Goal: Task Accomplishment & Management: Manage account settings

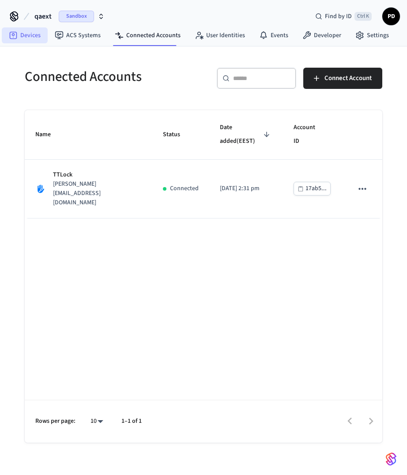
click at [27, 34] on link "Devices" at bounding box center [25, 35] width 46 height 16
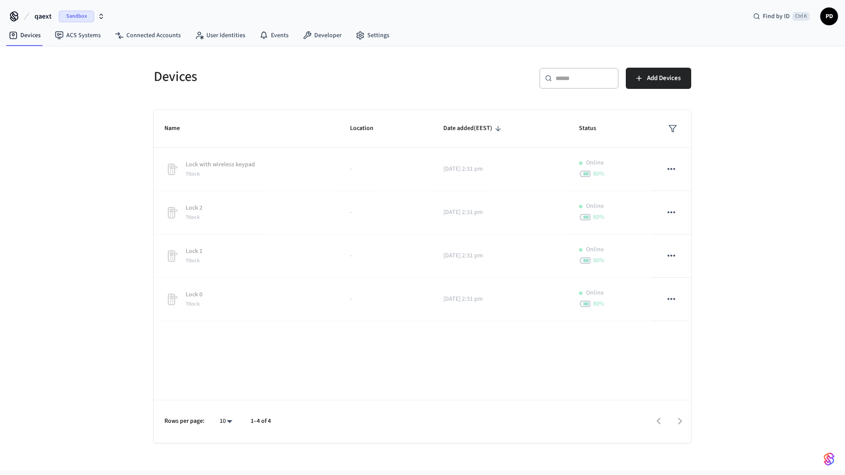
click at [85, 221] on div "Devices ​ ​ Add Devices Name Location Date added (EEST) Status Lock with wirele…" at bounding box center [422, 257] width 845 height 423
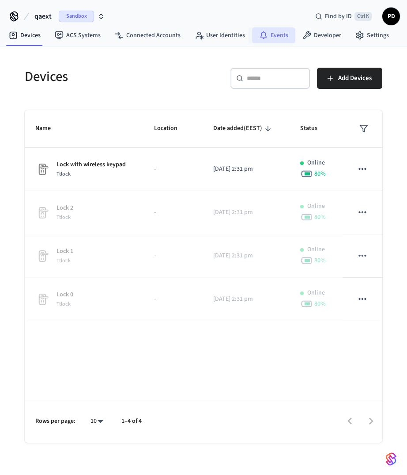
click at [274, 32] on link "Events" at bounding box center [273, 35] width 43 height 16
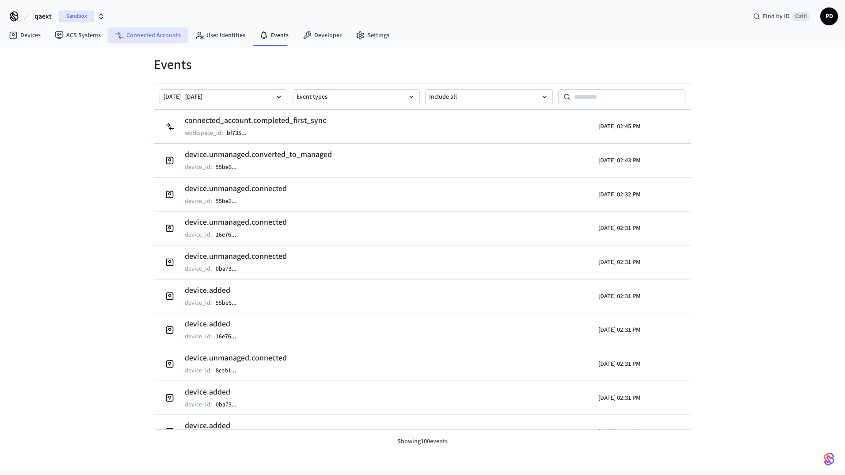
click at [143, 34] on link "Connected Accounts" at bounding box center [148, 35] width 80 height 16
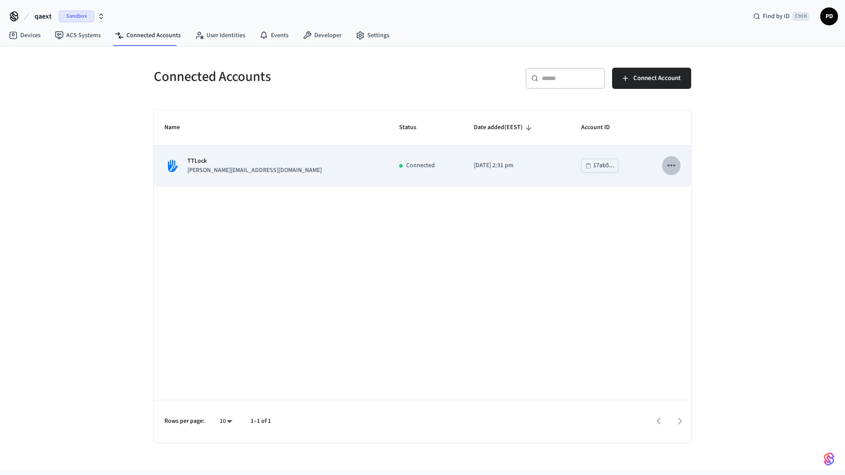
click at [674, 164] on icon "sticky table" at bounding box center [671, 165] width 8 height 2
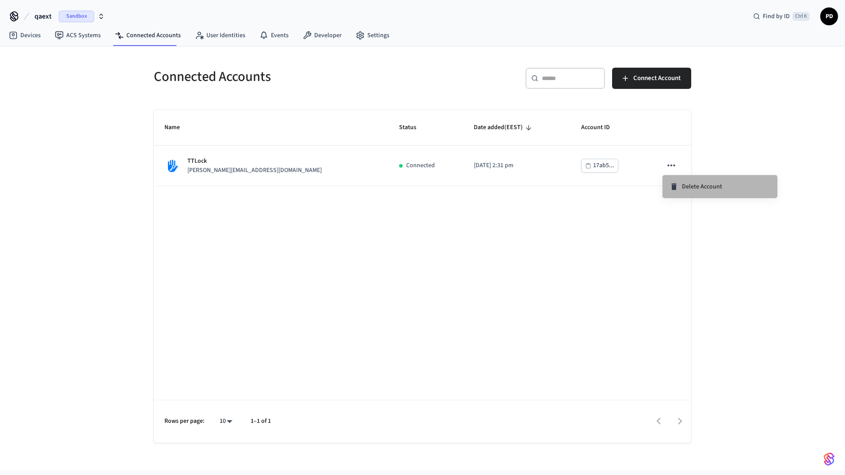
click at [690, 181] on li "Delete Account" at bounding box center [719, 186] width 115 height 23
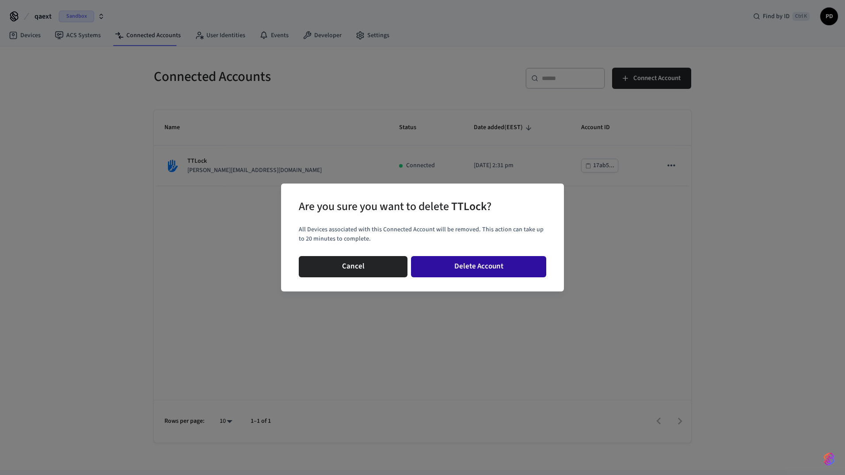
click at [499, 265] on button "Delete Account" at bounding box center [478, 266] width 135 height 21
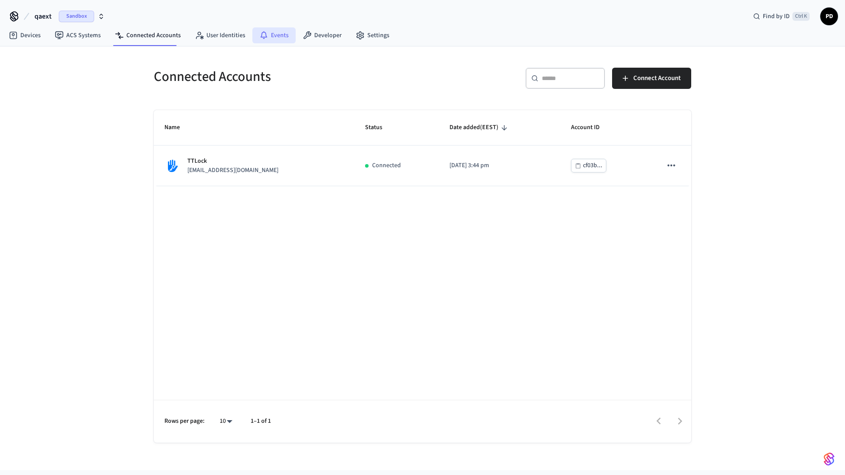
click at [262, 37] on icon at bounding box center [263, 35] width 9 height 9
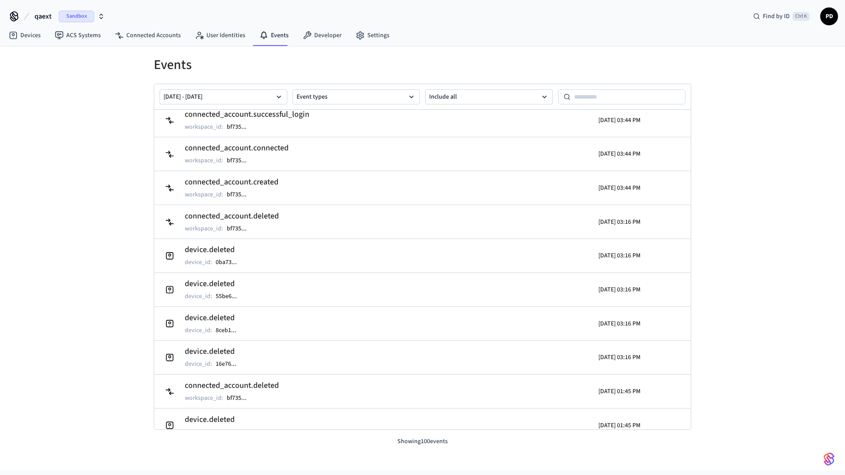
scroll to position [308, 0]
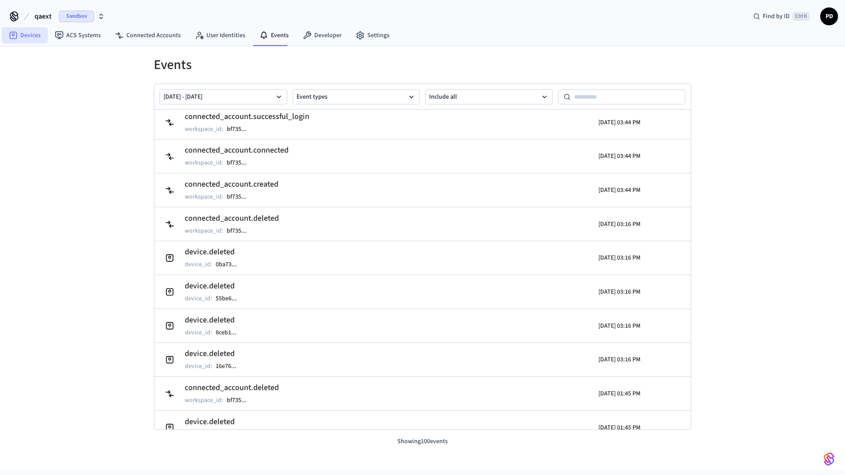
click at [26, 31] on link "Devices" at bounding box center [25, 35] width 46 height 16
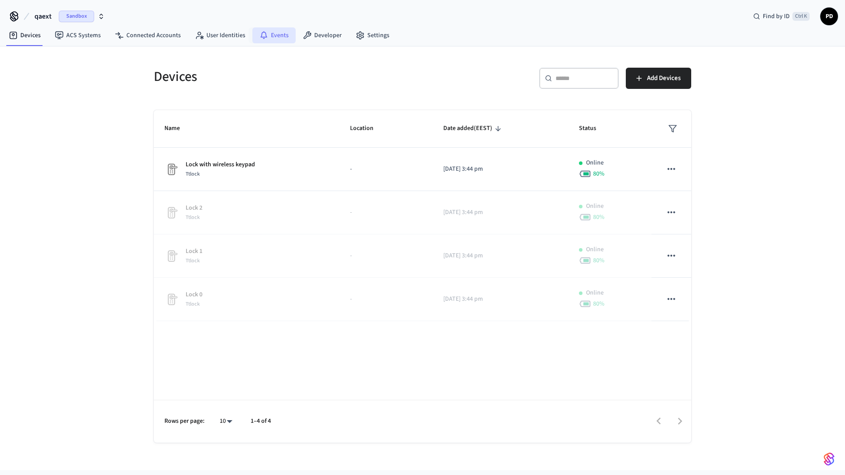
click at [278, 34] on link "Events" at bounding box center [273, 35] width 43 height 16
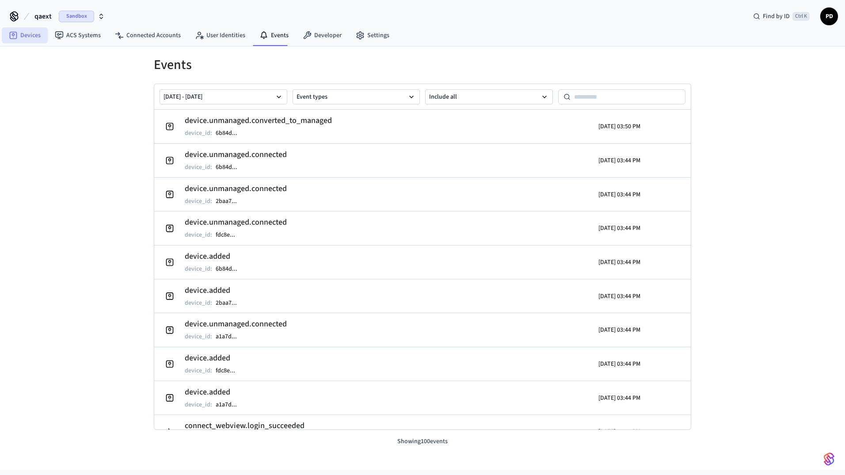
drag, startPoint x: 24, startPoint y: 44, endPoint x: 28, endPoint y: 40, distance: 5.9
click at [24, 44] on nav "Devices ACS Systems Connected Accounts User Identities Events Developer Settings" at bounding box center [199, 36] width 395 height 20
click at [28, 39] on link "Devices" at bounding box center [25, 35] width 46 height 16
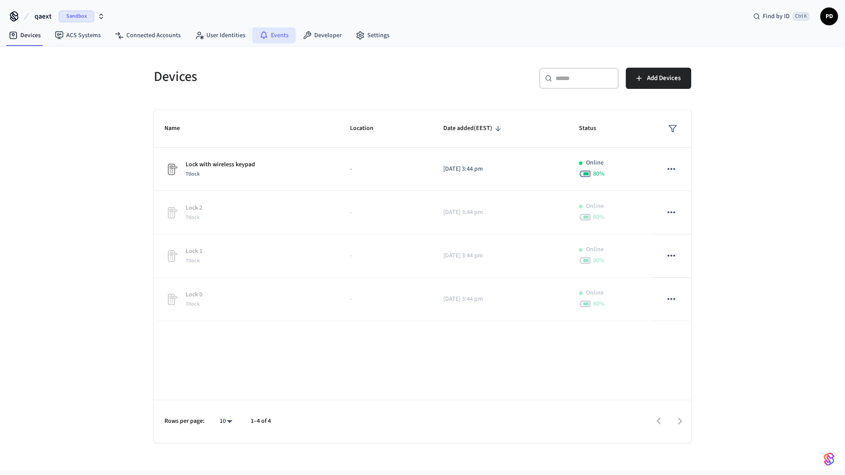
click at [270, 31] on link "Events" at bounding box center [273, 35] width 43 height 16
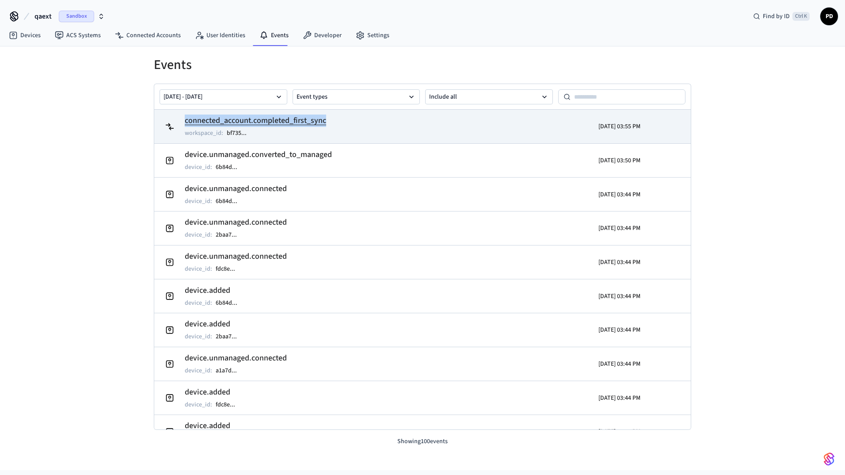
copy h2 "connected_account.completed_first_sync"
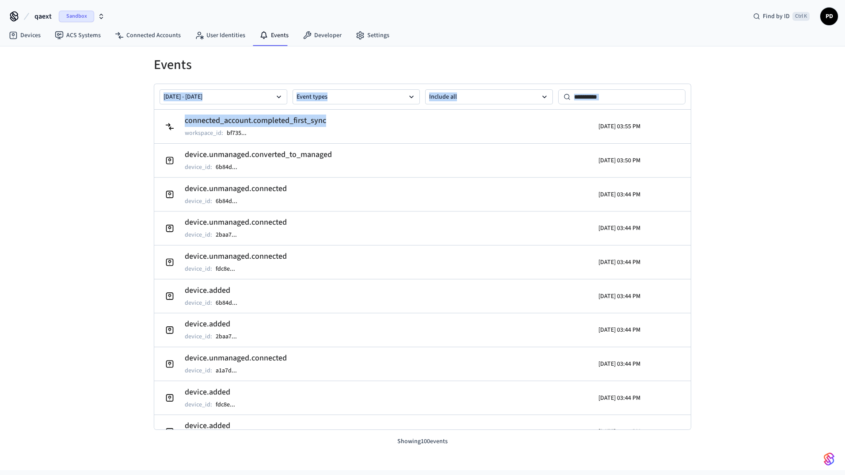
drag, startPoint x: 352, startPoint y: 121, endPoint x: 93, endPoint y: 109, distance: 259.2
click at [93, 109] on div "Events [DATE] - [DATE] Event types Include all connected_account.completed_firs…" at bounding box center [422, 257] width 845 height 423
drag, startPoint x: 93, startPoint y: 109, endPoint x: 83, endPoint y: 131, distance: 23.9
click at [83, 131] on div "Events [DATE] - [DATE] Event types Include all connected_account.completed_firs…" at bounding box center [422, 257] width 845 height 423
click at [157, 26] on nav "Devices ACS Systems Connected Accounts User Identities Events Developer Settings" at bounding box center [199, 36] width 395 height 20
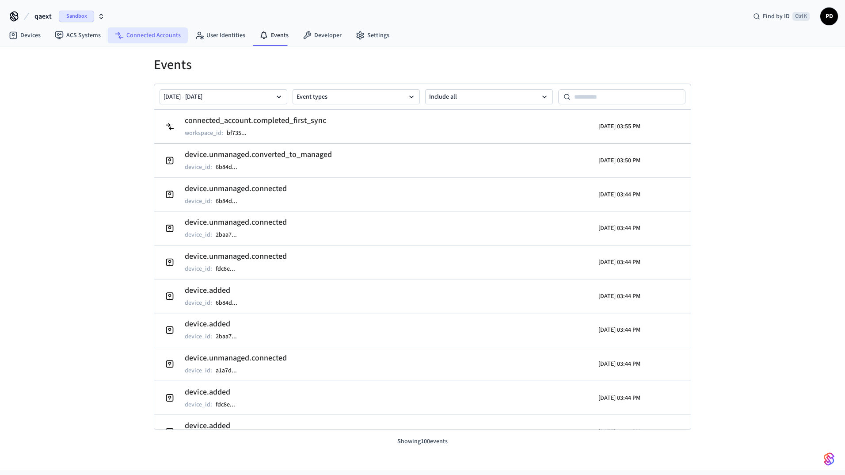
click at [151, 33] on link "Connected Accounts" at bounding box center [148, 35] width 80 height 16
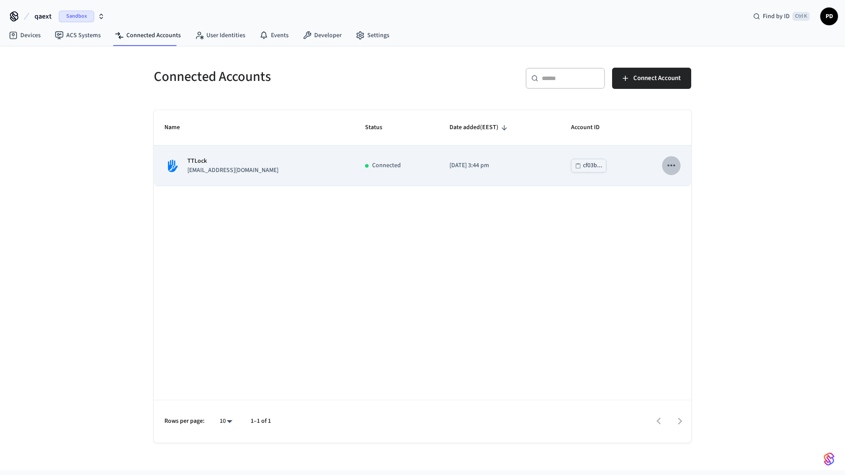
click at [676, 167] on icon "sticky table" at bounding box center [670, 165] width 11 height 11
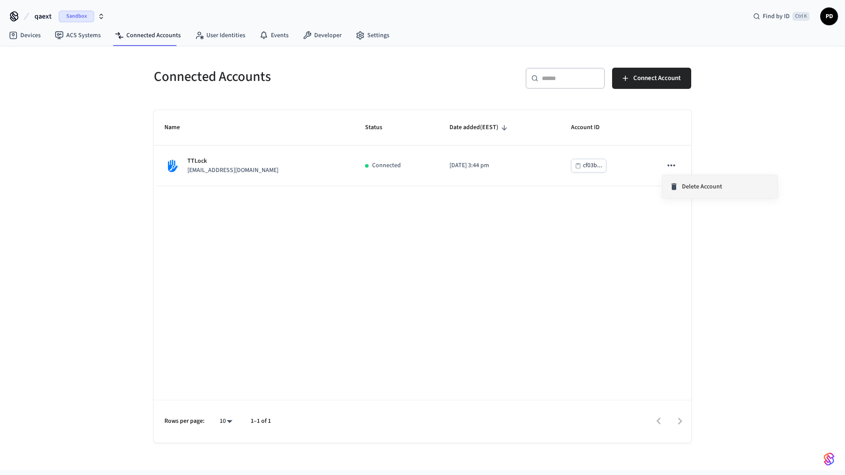
click at [682, 184] on span "Delete Account" at bounding box center [702, 186] width 40 height 9
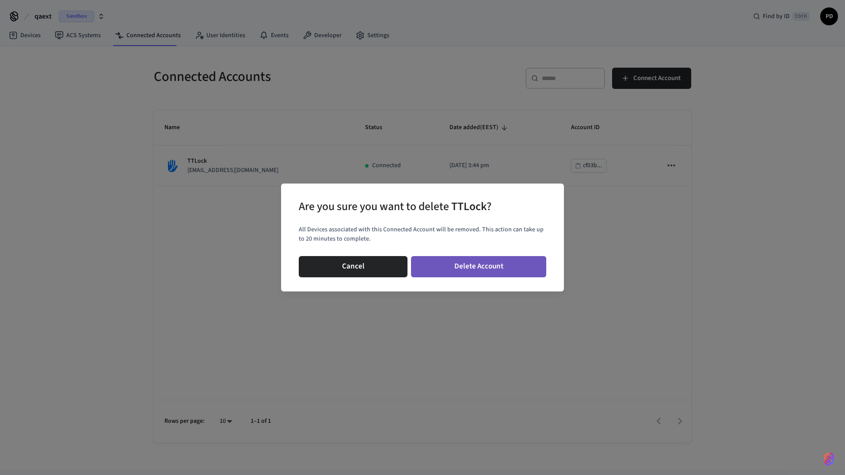
click at [482, 267] on button "Delete Account" at bounding box center [478, 266] width 135 height 21
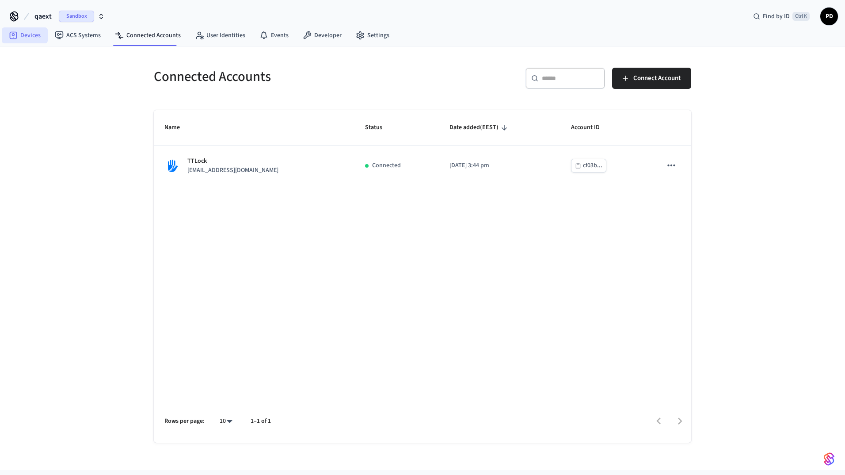
click at [30, 33] on link "Devices" at bounding box center [25, 35] width 46 height 16
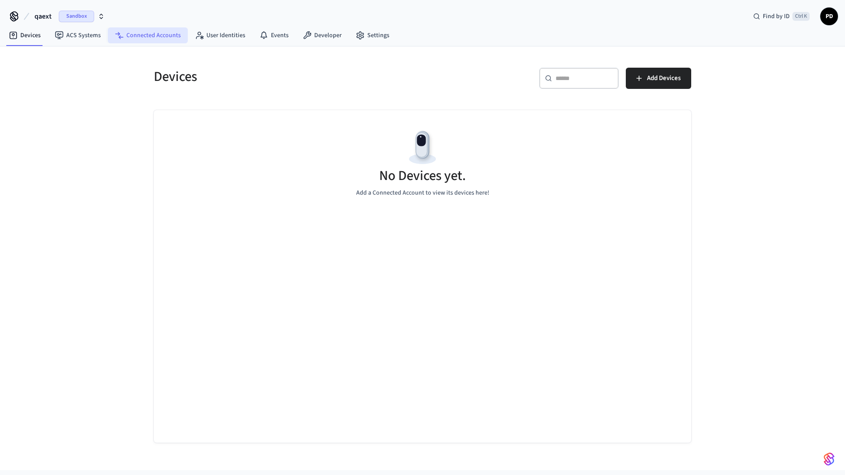
click at [161, 29] on link "Connected Accounts" at bounding box center [148, 35] width 80 height 16
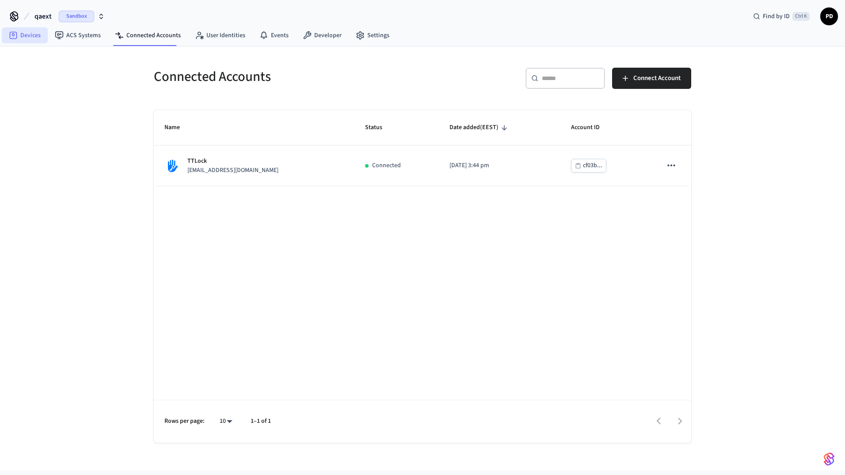
click at [37, 27] on link "Devices" at bounding box center [25, 35] width 46 height 16
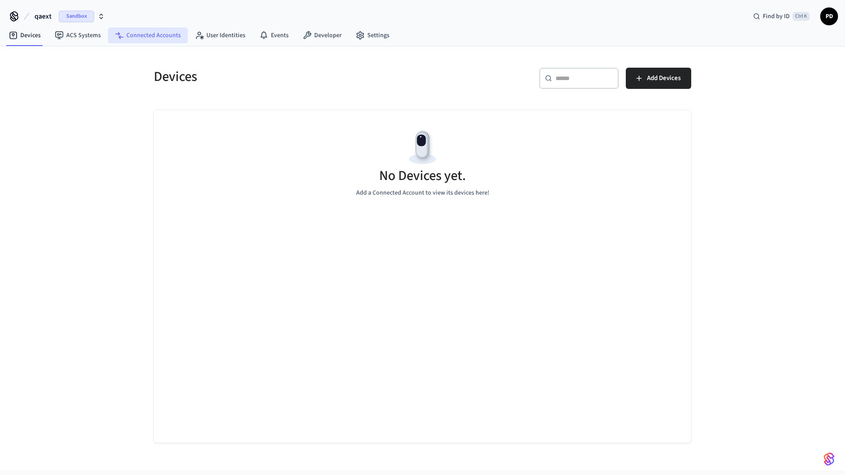
click at [152, 30] on link "Connected Accounts" at bounding box center [148, 35] width 80 height 16
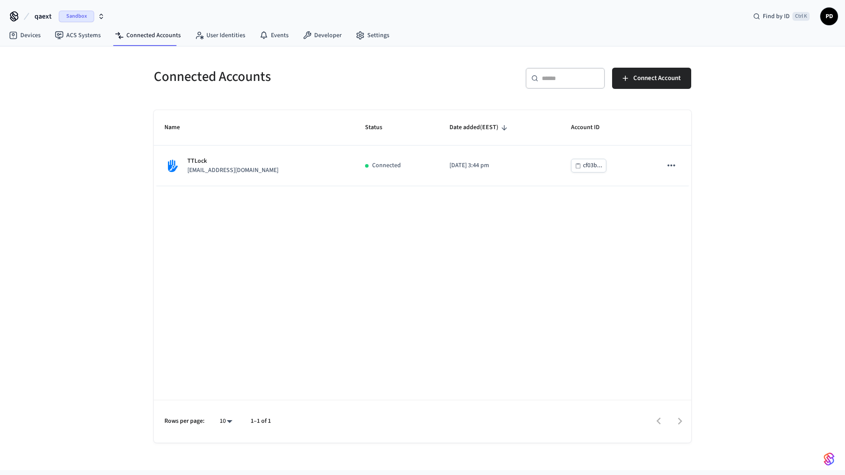
click at [314, 193] on div "Name Status Date added (EEST) Account ID TTLock [EMAIL_ADDRESS][DOMAIN_NAME] Co…" at bounding box center [422, 276] width 537 height 332
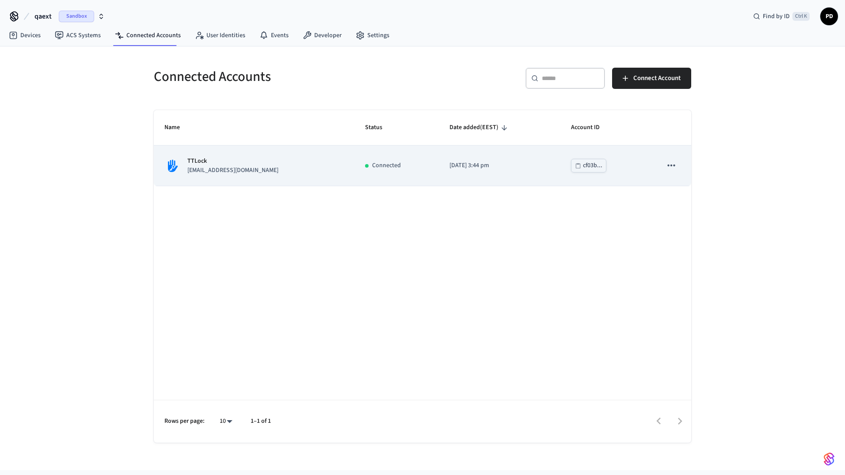
click at [315, 163] on td "TTLock [EMAIL_ADDRESS][DOMAIN_NAME]" at bounding box center [254, 165] width 201 height 40
click at [267, 167] on div "TTLock [EMAIL_ADDRESS][DOMAIN_NAME]" at bounding box center [253, 165] width 179 height 19
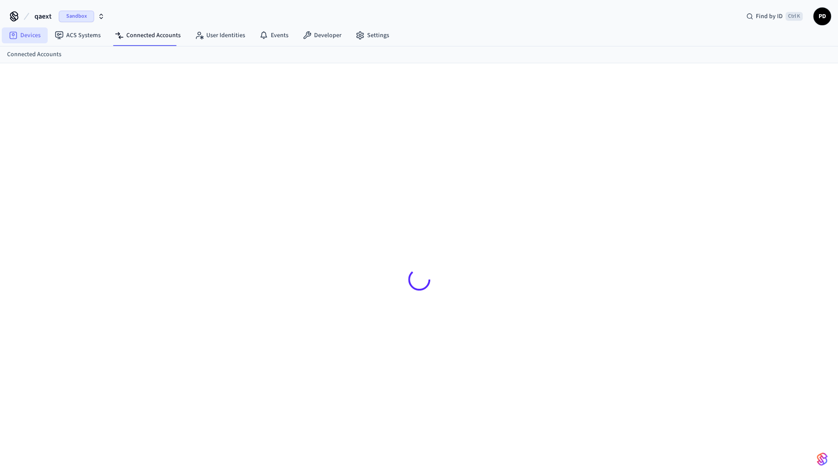
click at [36, 36] on link "Devices" at bounding box center [25, 35] width 46 height 16
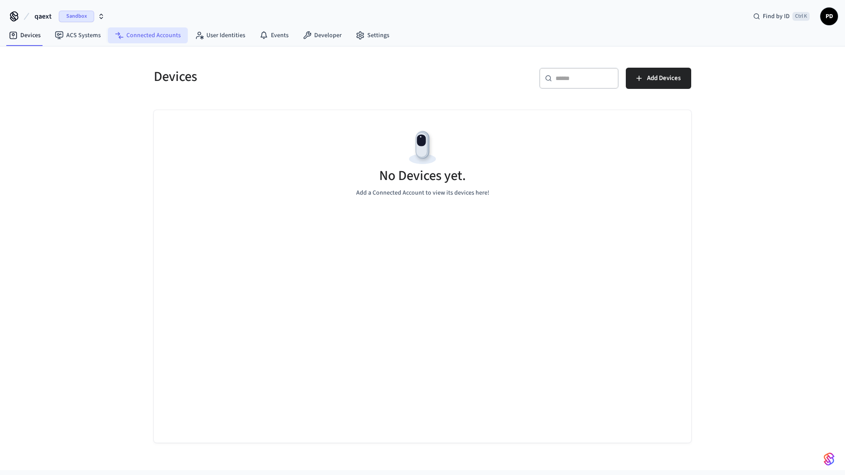
click at [148, 30] on link "Connected Accounts" at bounding box center [148, 35] width 80 height 16
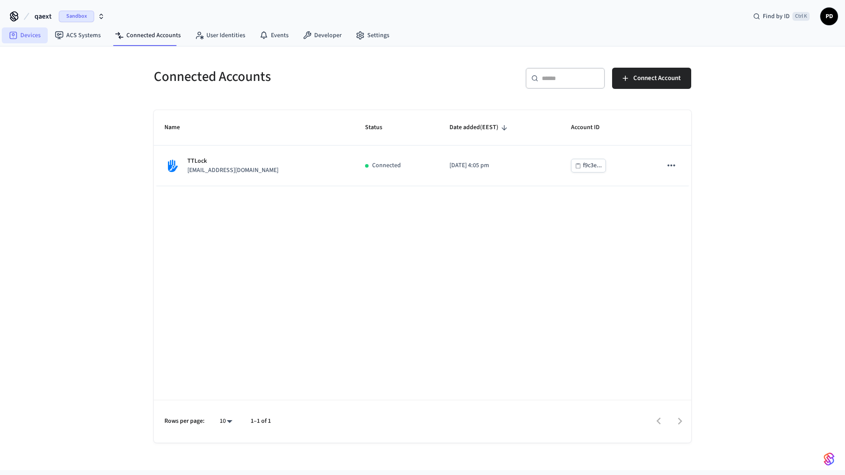
click at [35, 36] on link "Devices" at bounding box center [25, 35] width 46 height 16
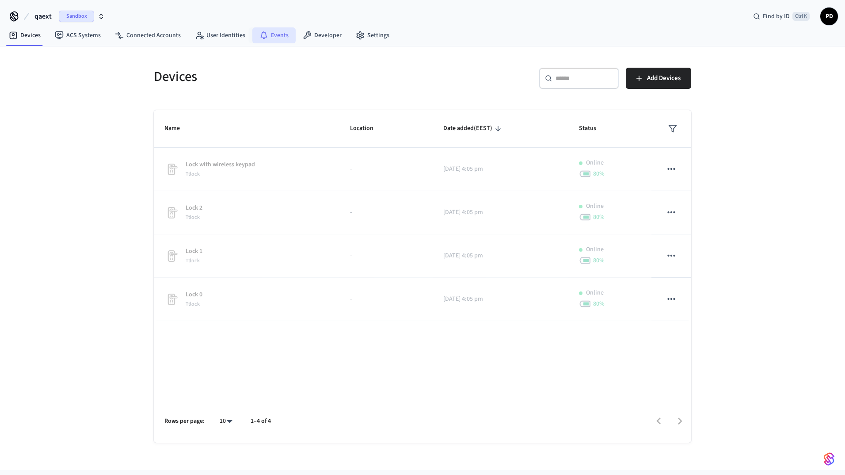
click at [273, 33] on link "Events" at bounding box center [273, 35] width 43 height 16
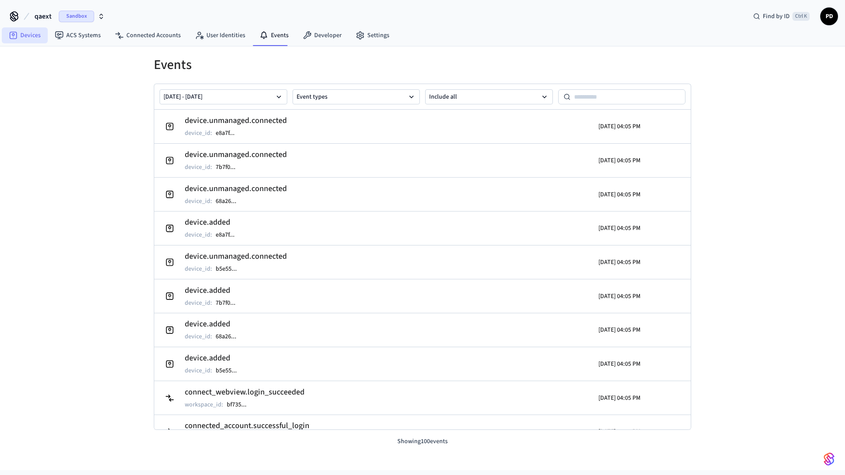
click at [20, 34] on link "Devices" at bounding box center [25, 35] width 46 height 16
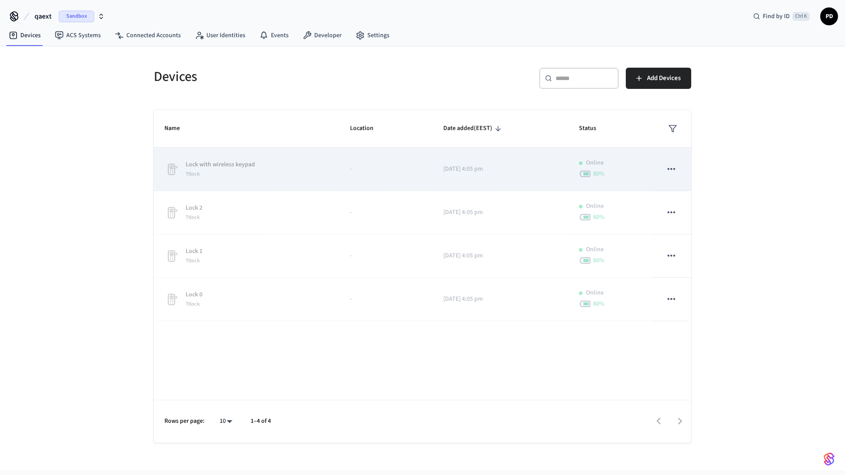
click at [676, 171] on icon "sticky table" at bounding box center [670, 168] width 11 height 11
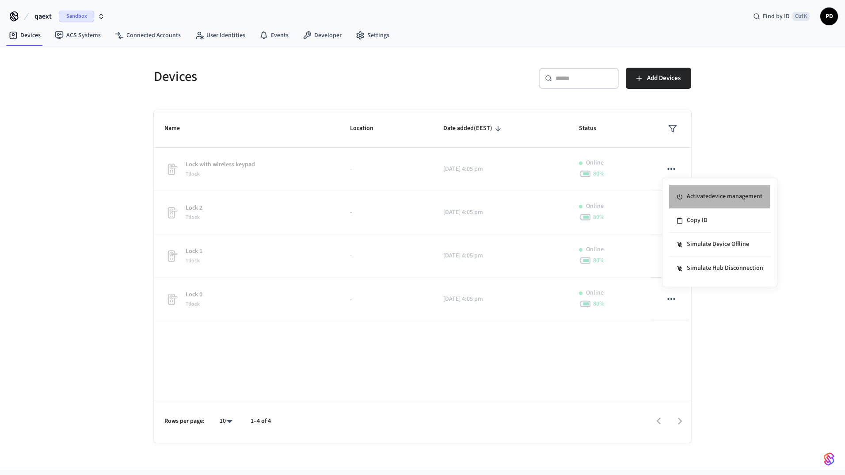
click at [688, 193] on li "Activate device management" at bounding box center [719, 197] width 101 height 24
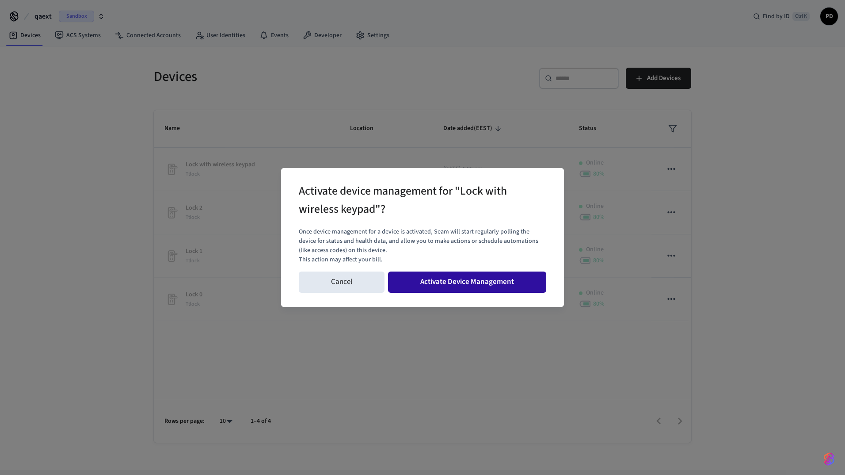
click at [463, 276] on button "Activate Device Management" at bounding box center [467, 281] width 158 height 21
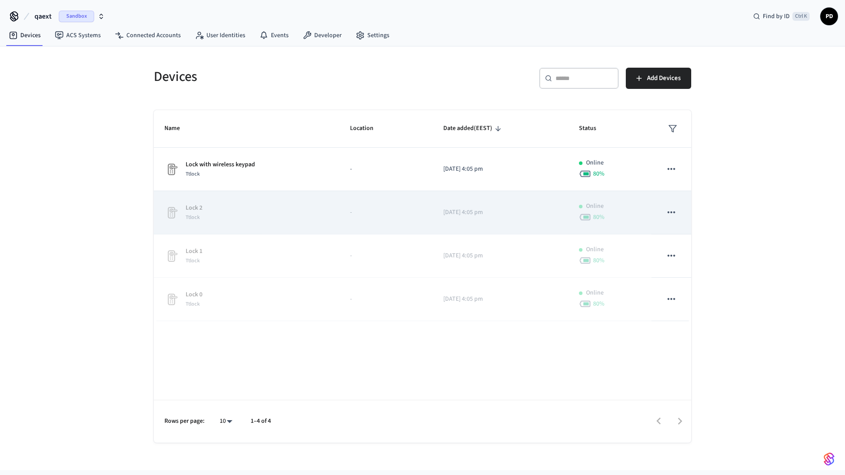
click at [672, 212] on icon "sticky table" at bounding box center [671, 212] width 8 height 2
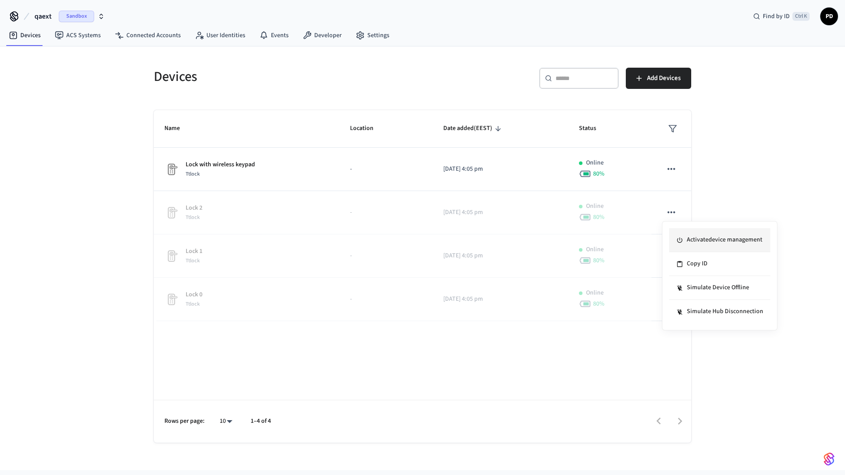
click at [678, 242] on icon at bounding box center [679, 239] width 7 height 7
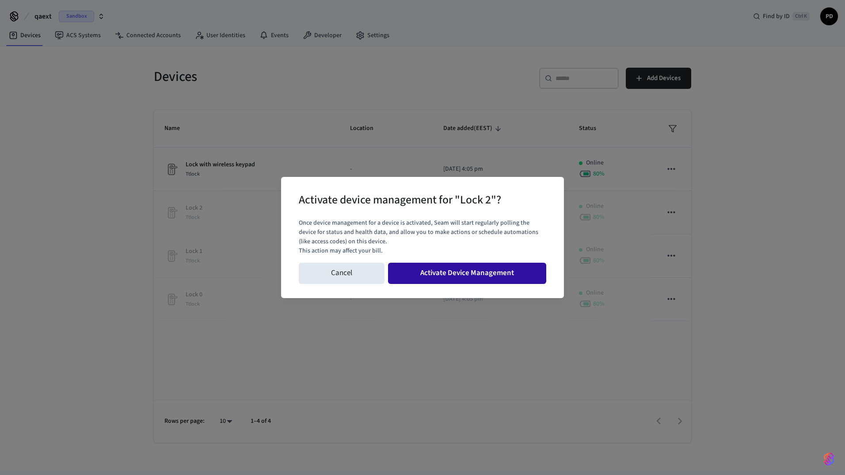
click at [474, 272] on button "Activate Device Management" at bounding box center [467, 272] width 158 height 21
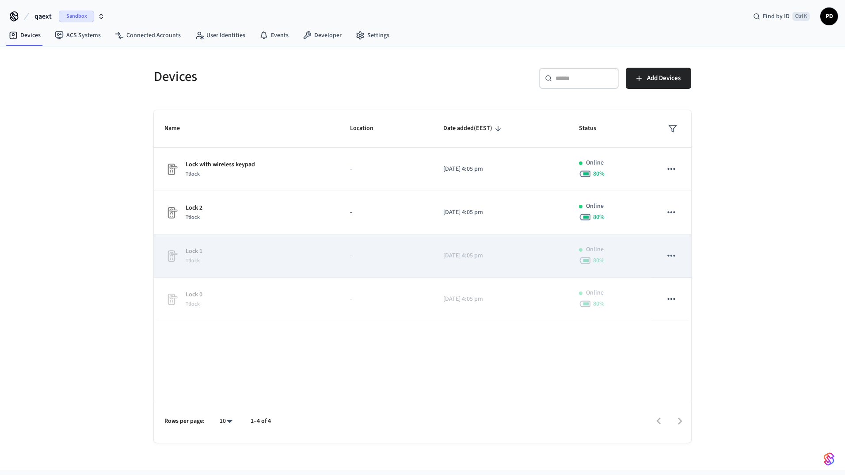
click at [669, 254] on icon "sticky table" at bounding box center [670, 255] width 11 height 11
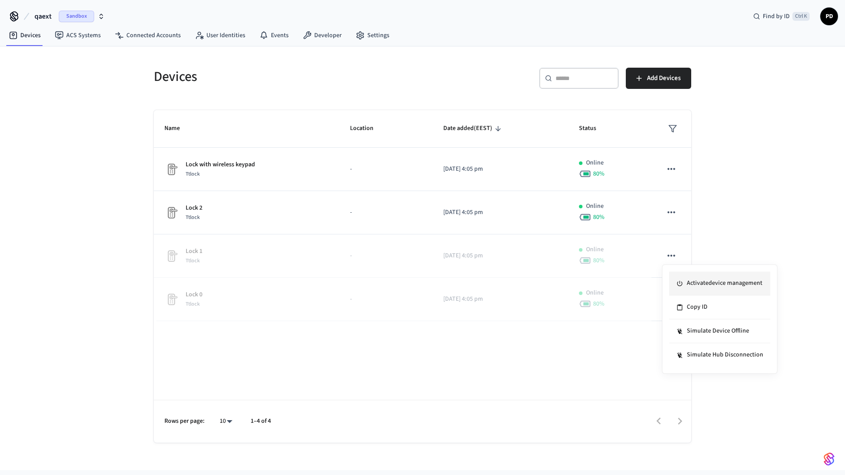
click at [695, 282] on li "Activate device management" at bounding box center [719, 283] width 101 height 24
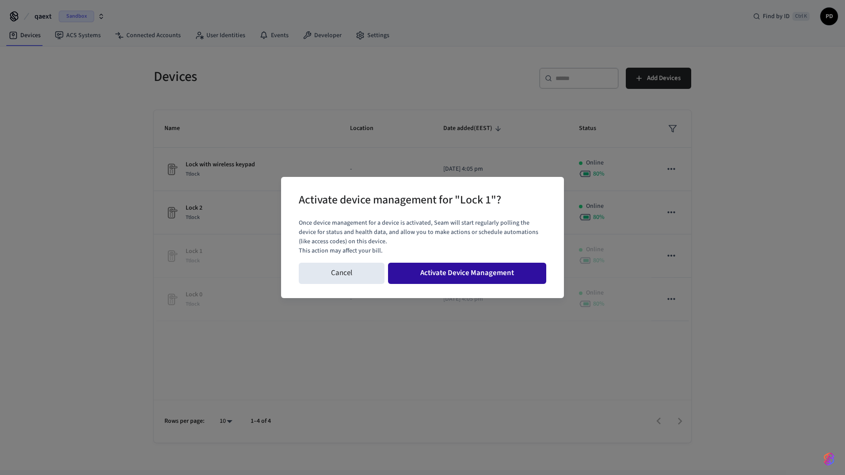
click at [526, 274] on button "Activate Device Management" at bounding box center [467, 272] width 158 height 21
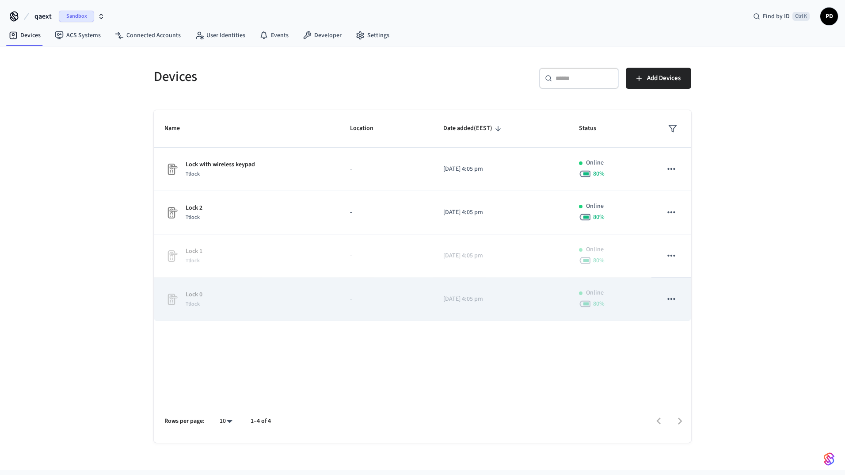
click at [673, 299] on icon "sticky table" at bounding box center [670, 298] width 11 height 11
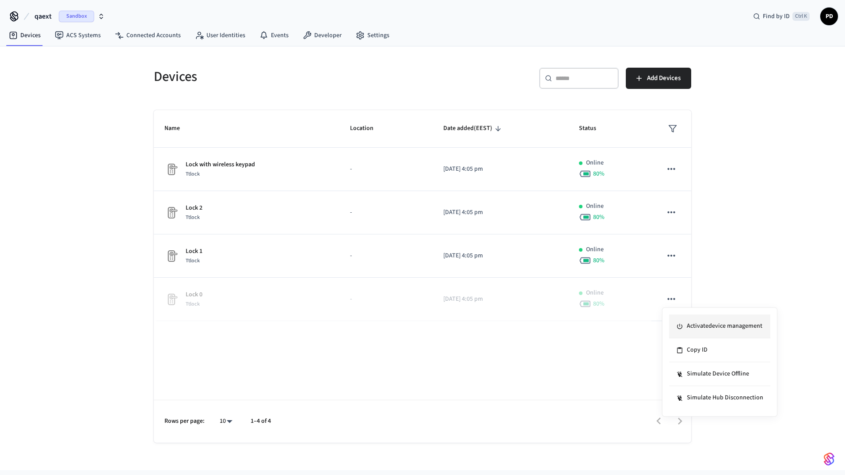
click at [703, 321] on li "Activate device management" at bounding box center [719, 326] width 101 height 24
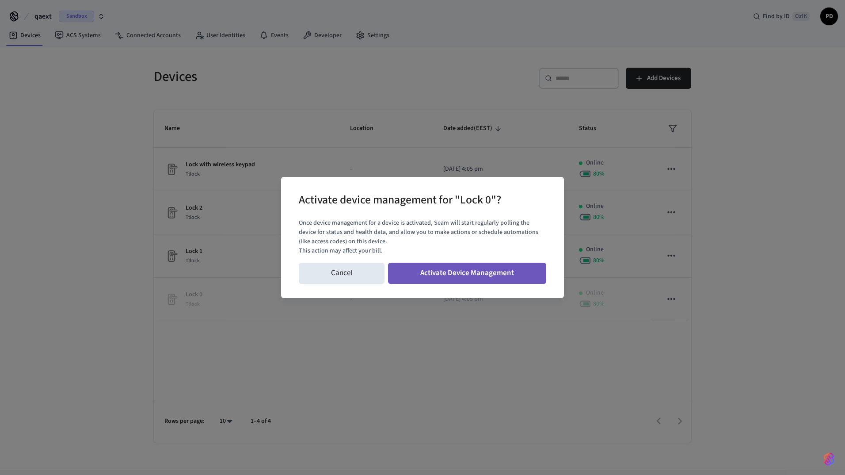
click at [468, 281] on button "Activate Device Management" at bounding box center [467, 272] width 158 height 21
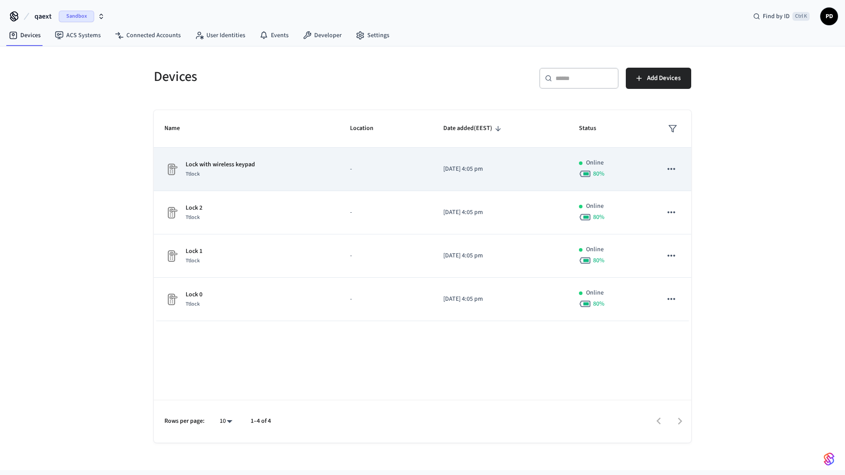
click at [672, 169] on icon "sticky table" at bounding box center [670, 168] width 11 height 11
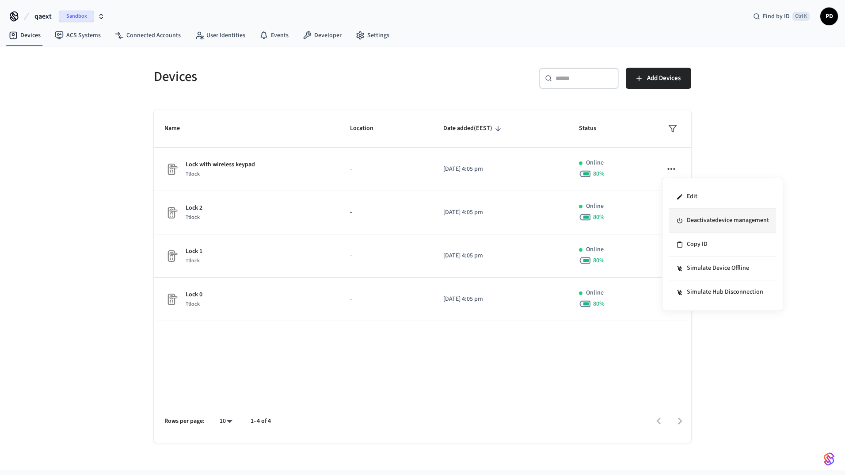
click at [720, 220] on li "Deactivate device management" at bounding box center [722, 221] width 107 height 24
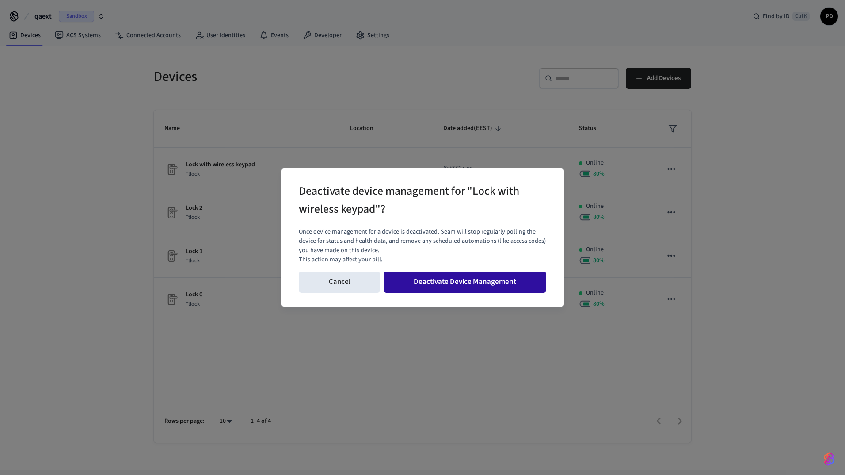
click at [533, 283] on button "Deactivate Device Management" at bounding box center [465, 281] width 163 height 21
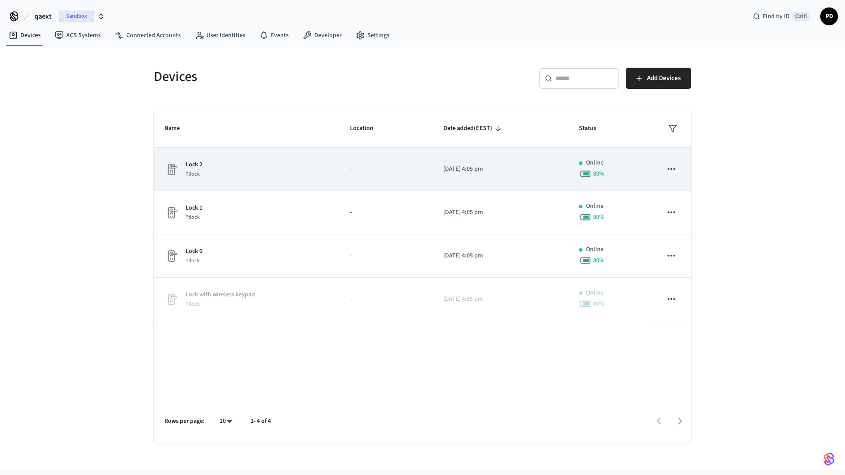
click at [669, 212] on icon "sticky table" at bounding box center [670, 211] width 11 height 11
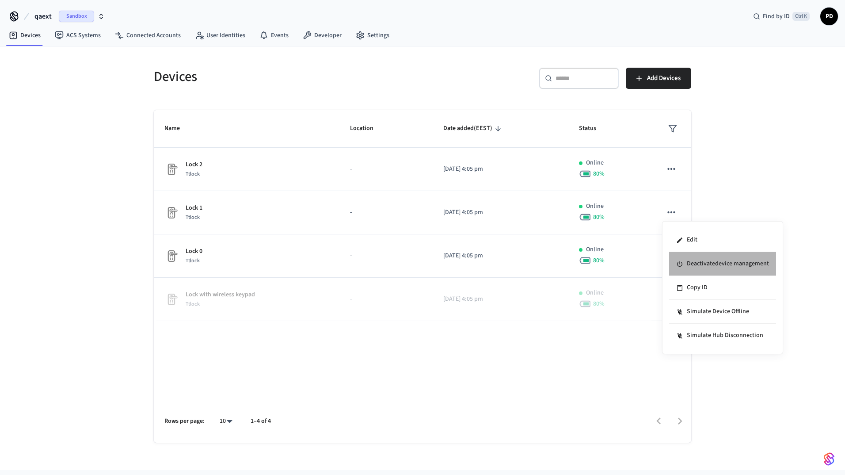
click at [705, 266] on li "Deactivate device management" at bounding box center [722, 264] width 107 height 24
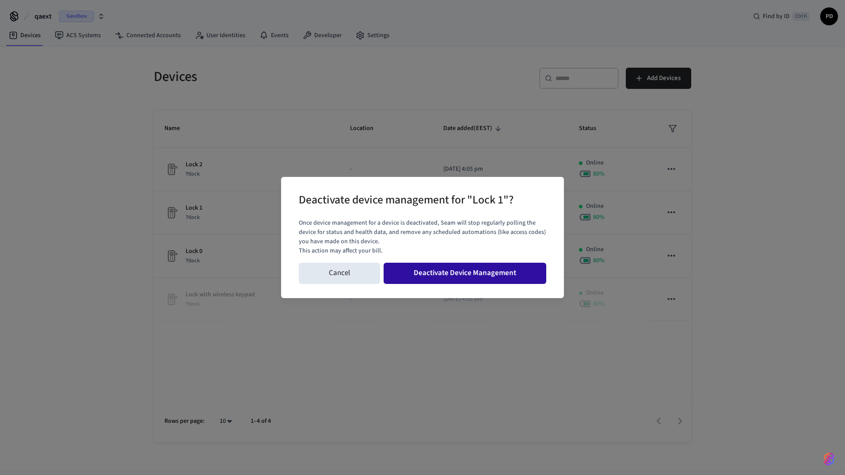
click at [517, 271] on button "Deactivate Device Management" at bounding box center [465, 272] width 163 height 21
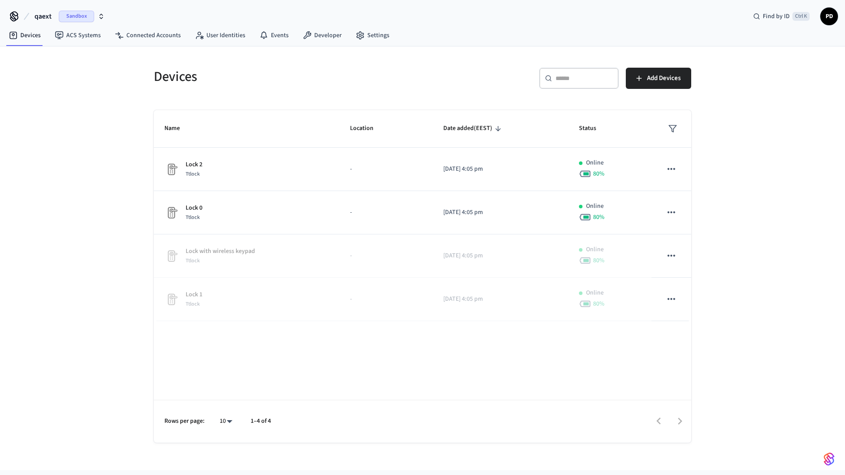
click at [21, 122] on div "Devices ​ ​ Add Devices Name Location Date added (EEST) Status Lock 2 Ttlock - …" at bounding box center [422, 257] width 845 height 423
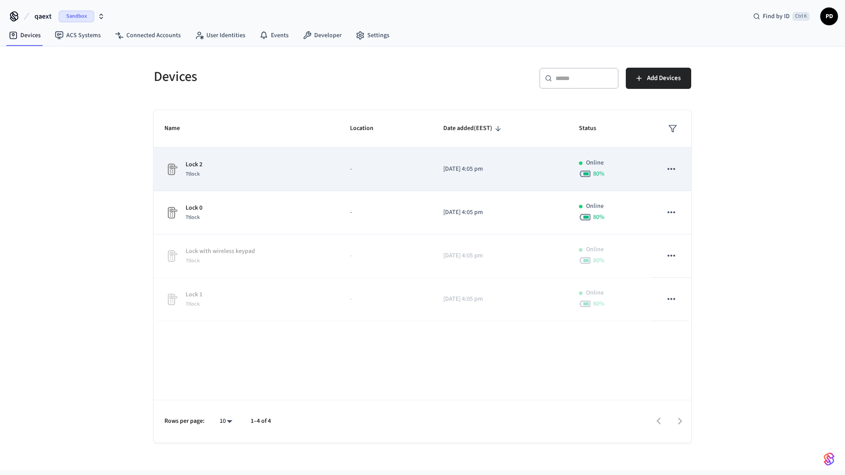
click at [254, 166] on div "Lock 2 Ttlock" at bounding box center [246, 169] width 164 height 19
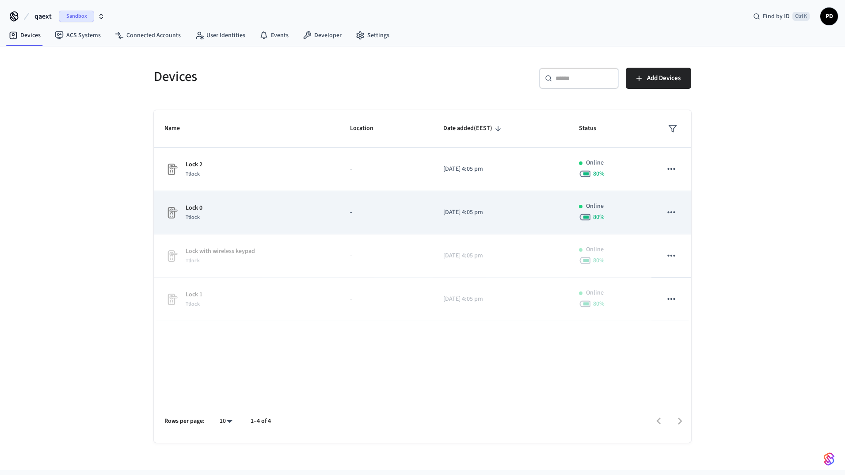
click at [241, 207] on div "Lock 0 Ttlock" at bounding box center [246, 212] width 164 height 19
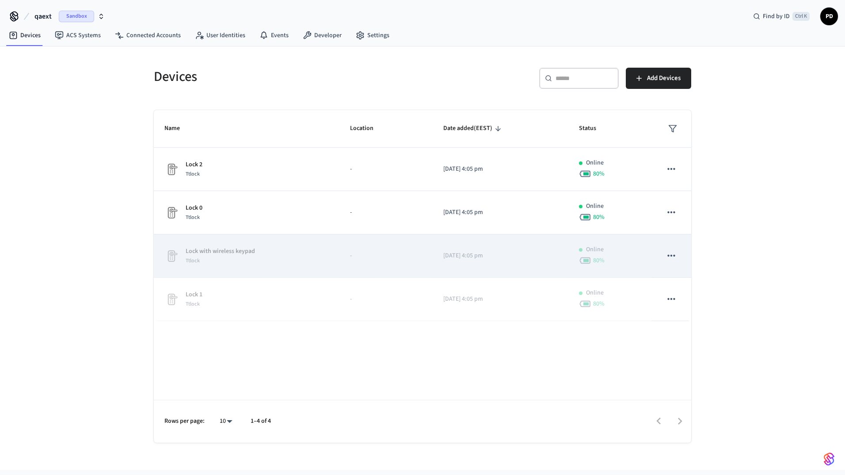
click at [232, 256] on div "Ttlock" at bounding box center [220, 260] width 69 height 9
click at [208, 256] on div "Ttlock" at bounding box center [220, 260] width 69 height 9
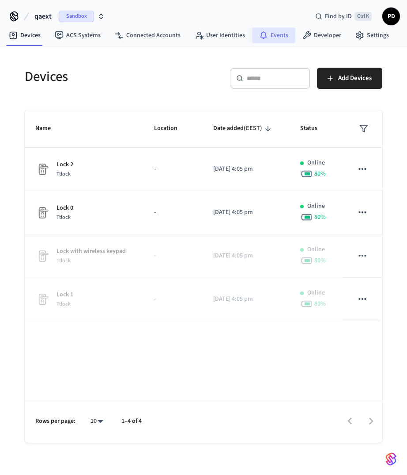
click at [264, 33] on icon at bounding box center [263, 35] width 9 height 9
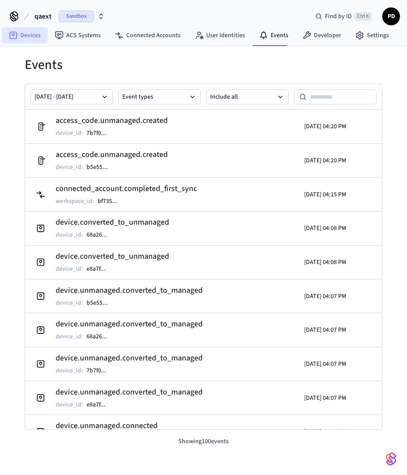
click at [32, 38] on link "Devices" at bounding box center [25, 35] width 46 height 16
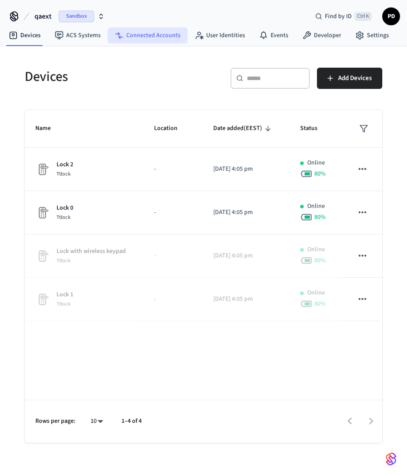
click at [160, 38] on link "Connected Accounts" at bounding box center [148, 35] width 80 height 16
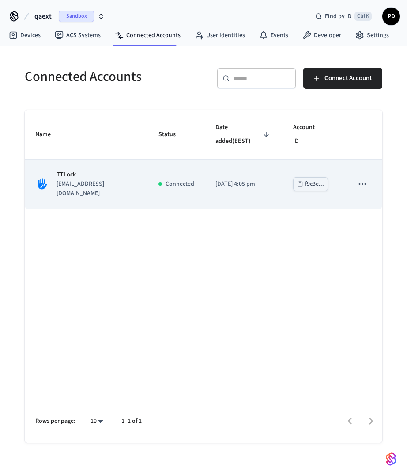
click at [361, 178] on icon "sticky table" at bounding box center [362, 183] width 11 height 11
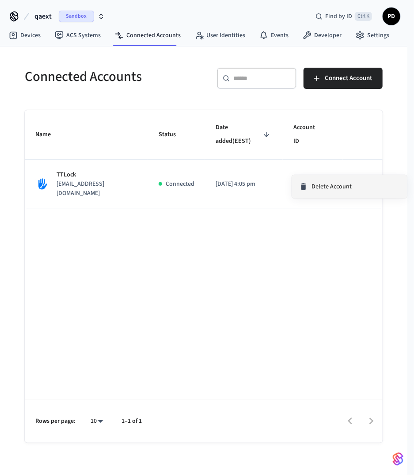
click at [340, 192] on li "Delete Account" at bounding box center [349, 186] width 115 height 23
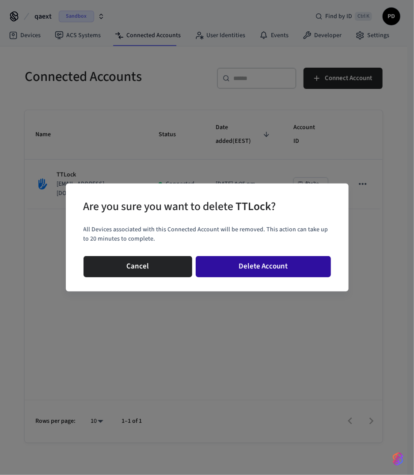
click at [304, 266] on button "Delete Account" at bounding box center [263, 266] width 135 height 21
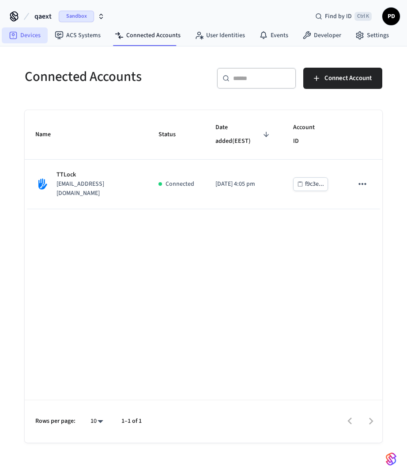
click at [25, 40] on link "Devices" at bounding box center [25, 35] width 46 height 16
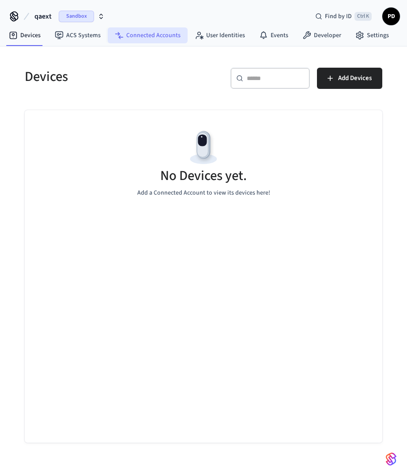
click at [148, 34] on link "Connected Accounts" at bounding box center [148, 35] width 80 height 16
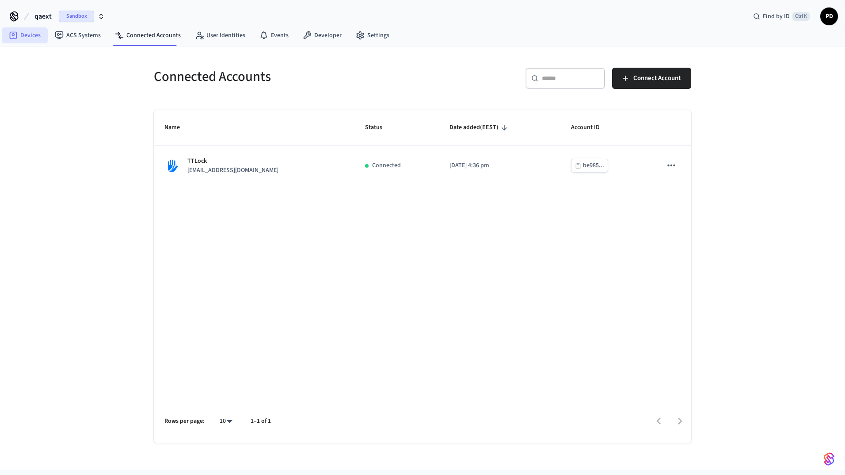
click at [27, 31] on link "Devices" at bounding box center [25, 35] width 46 height 16
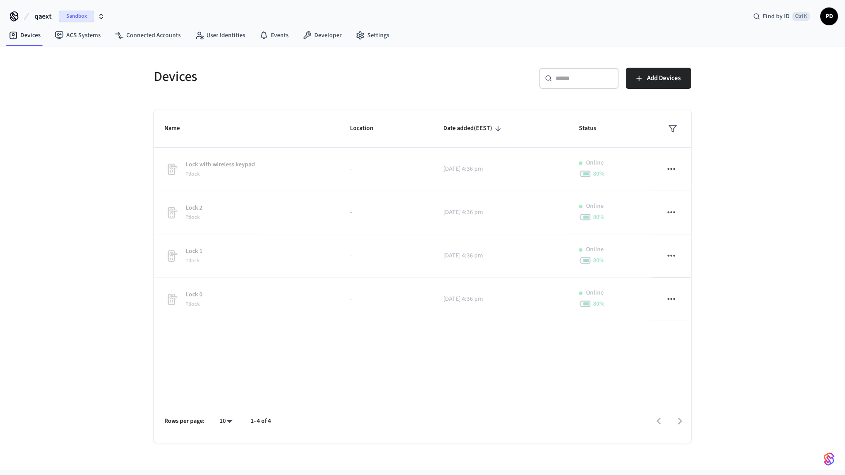
click at [277, 12] on div "qaext Sandbox Find by ID Ctrl K PD" at bounding box center [422, 13] width 845 height 26
click at [166, 34] on link "Connected Accounts" at bounding box center [148, 35] width 80 height 16
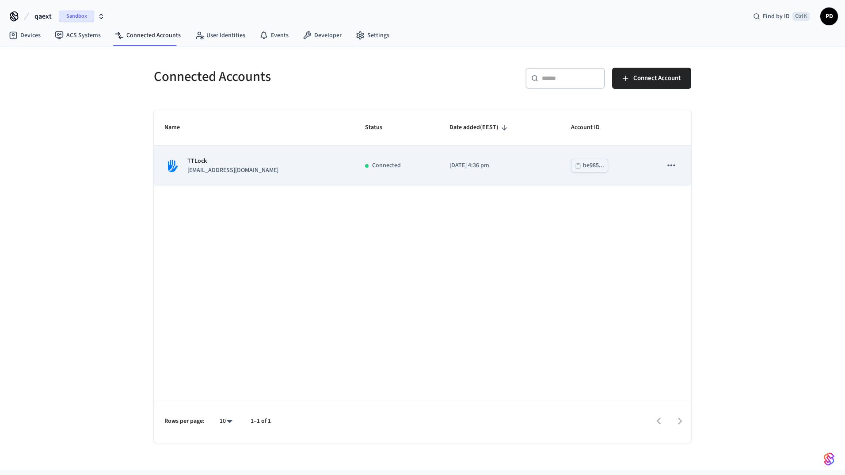
click at [282, 168] on div "TTLock [EMAIL_ADDRESS][DOMAIN_NAME]" at bounding box center [253, 165] width 179 height 19
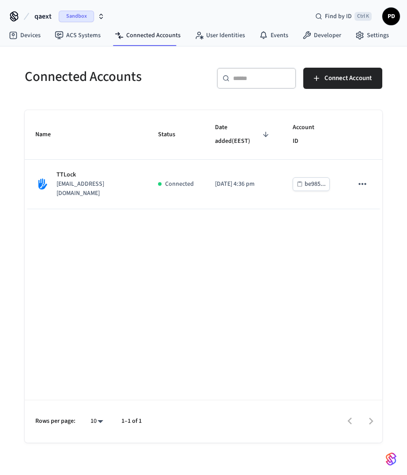
click at [314, 256] on div "Name Status Date added (EEST) Account ID TTLock [EMAIL_ADDRESS][DOMAIN_NAME] Co…" at bounding box center [204, 276] width 358 height 332
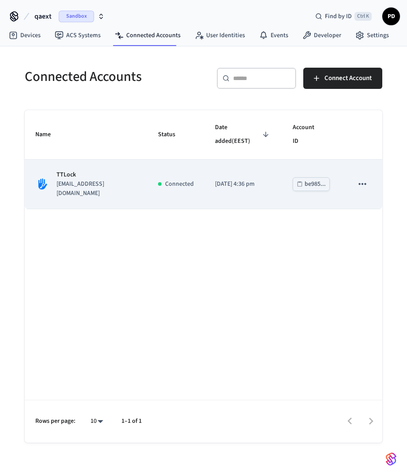
click at [359, 178] on icon "sticky table" at bounding box center [362, 183] width 11 height 11
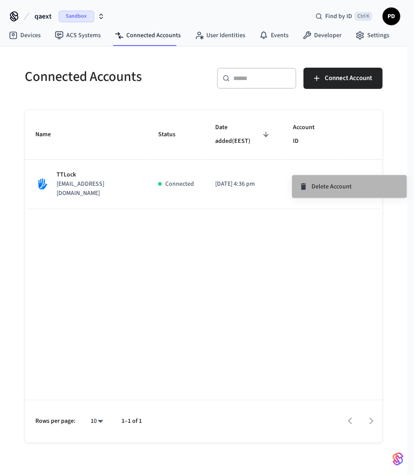
click at [351, 189] on li "Delete Account" at bounding box center [349, 186] width 115 height 23
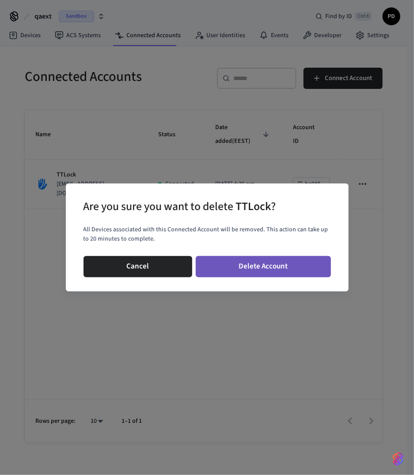
click at [276, 265] on button "Delete Account" at bounding box center [263, 266] width 135 height 21
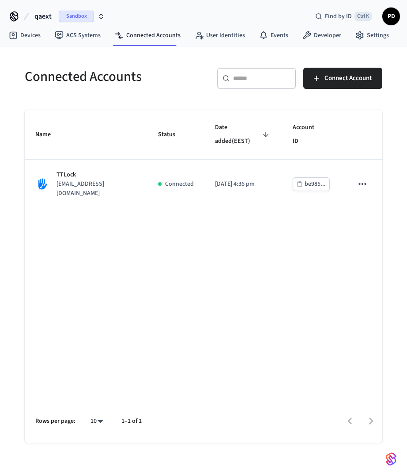
click at [13, 22] on icon at bounding box center [14, 16] width 14 height 14
click at [33, 40] on link "Devices" at bounding box center [25, 35] width 46 height 16
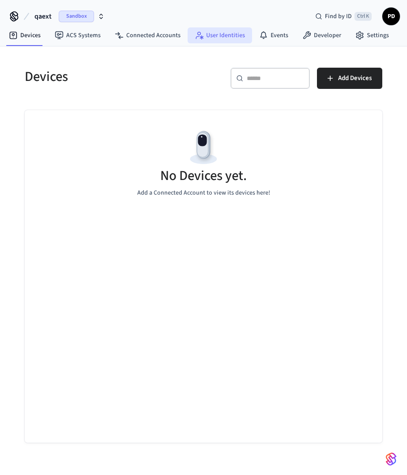
click at [224, 37] on link "User Identities" at bounding box center [220, 35] width 65 height 16
